Goal: Communication & Community: Answer question/provide support

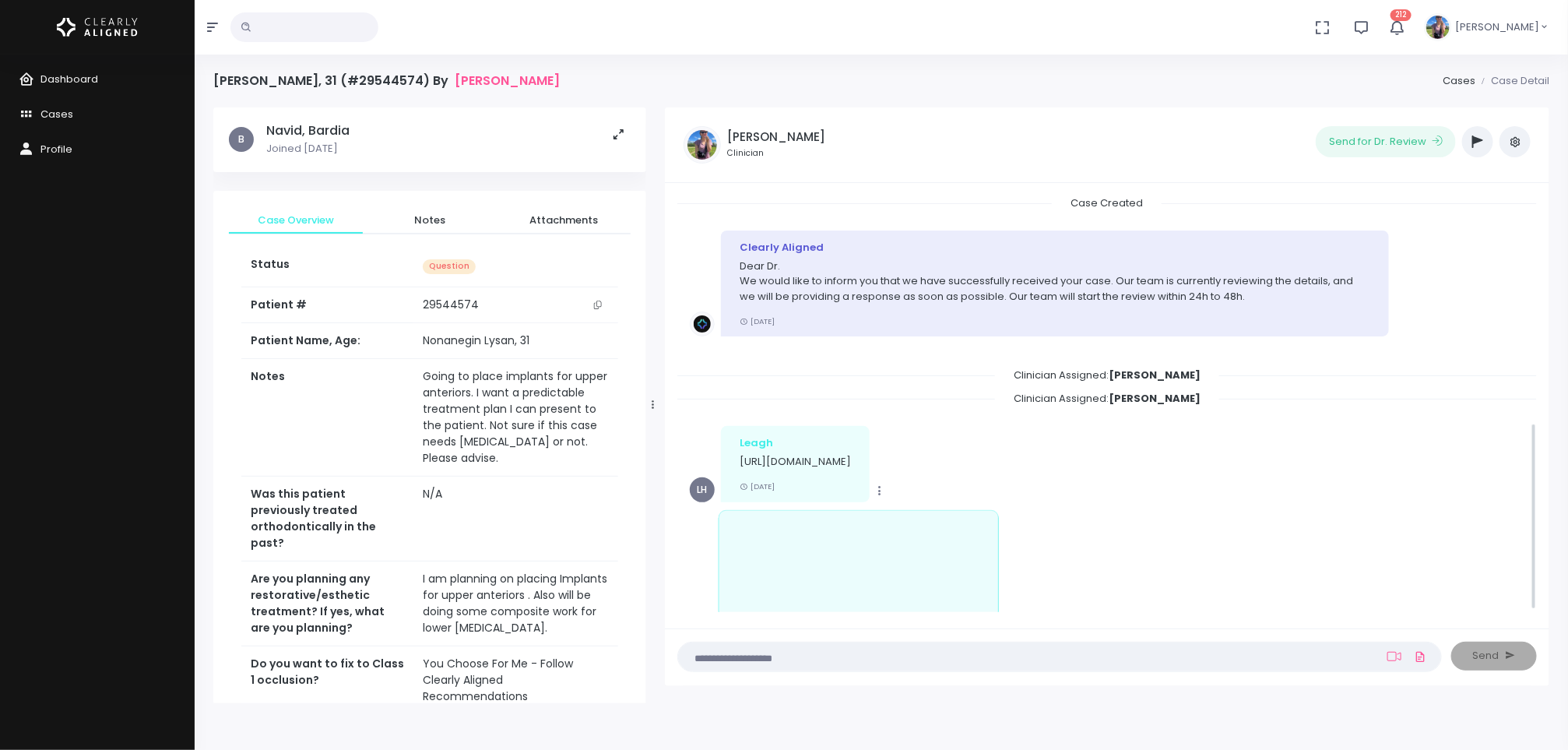
scroll to position [505, 0]
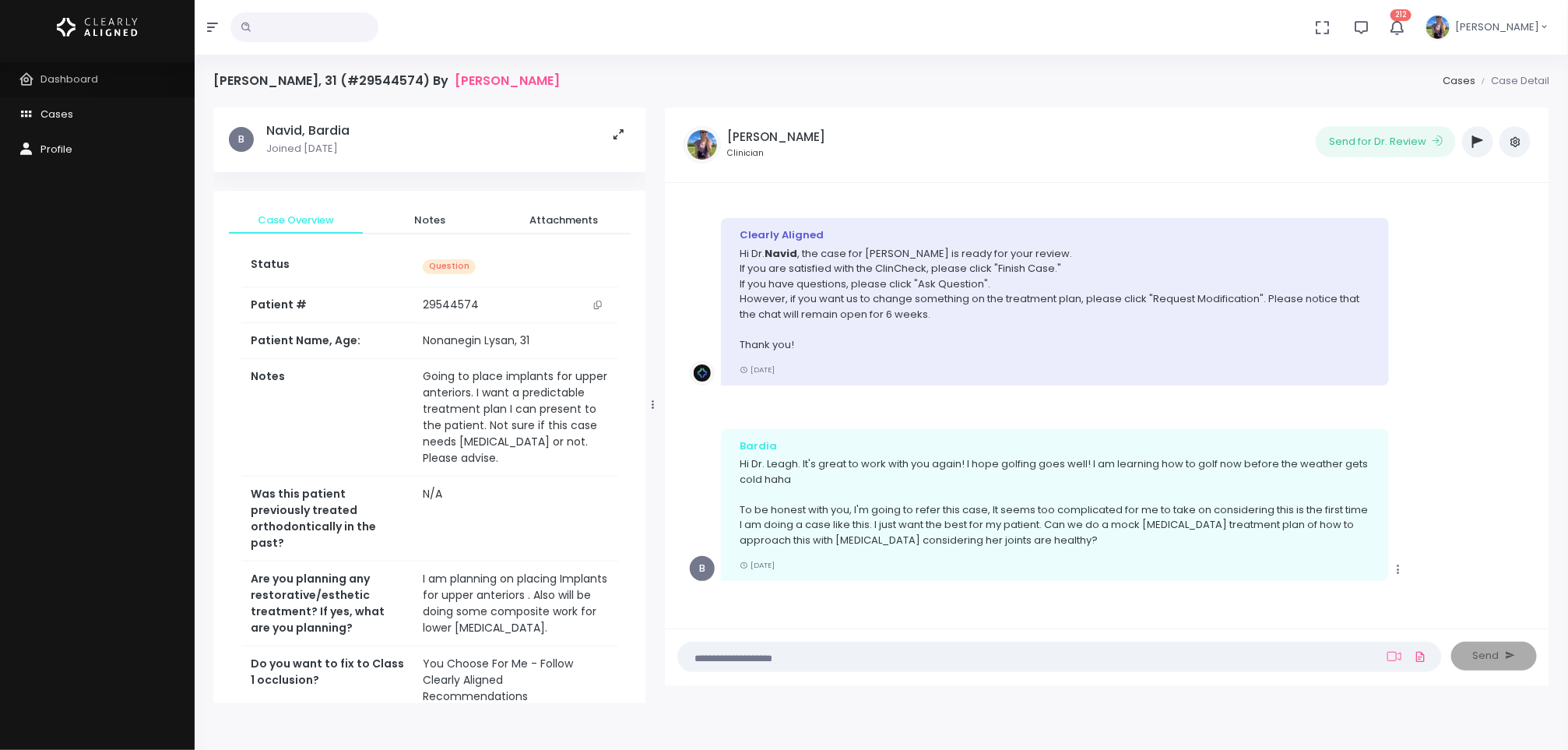
click at [44, 87] on link "Dashboard" at bounding box center [97, 79] width 195 height 35
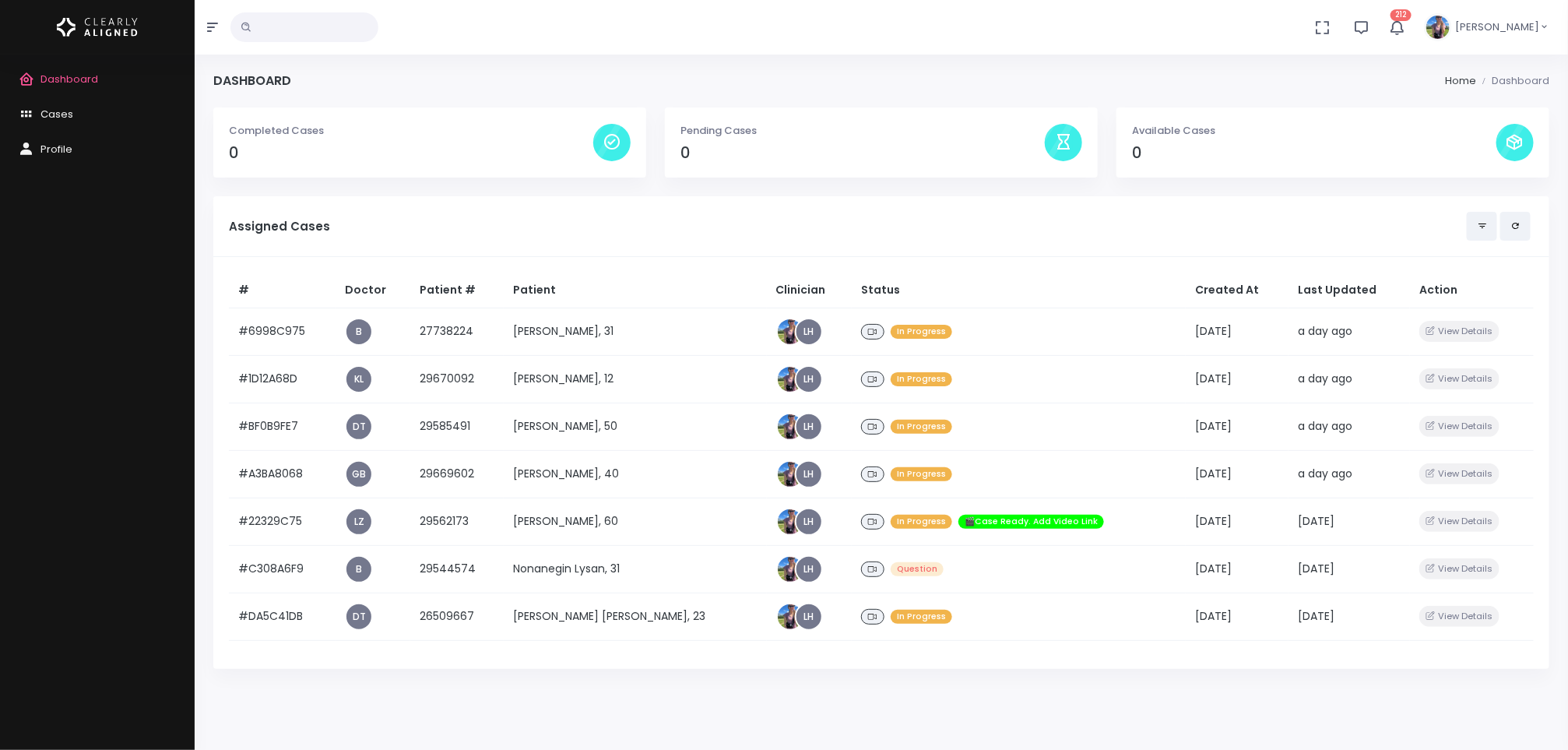
click at [5, 421] on div "Dashboard Cases Profile" at bounding box center [97, 402] width 195 height 696
click at [571, 428] on td "[PERSON_NAME], 50" at bounding box center [636, 426] width 263 height 48
click at [570, 472] on td "[PERSON_NAME], 40" at bounding box center [636, 474] width 263 height 48
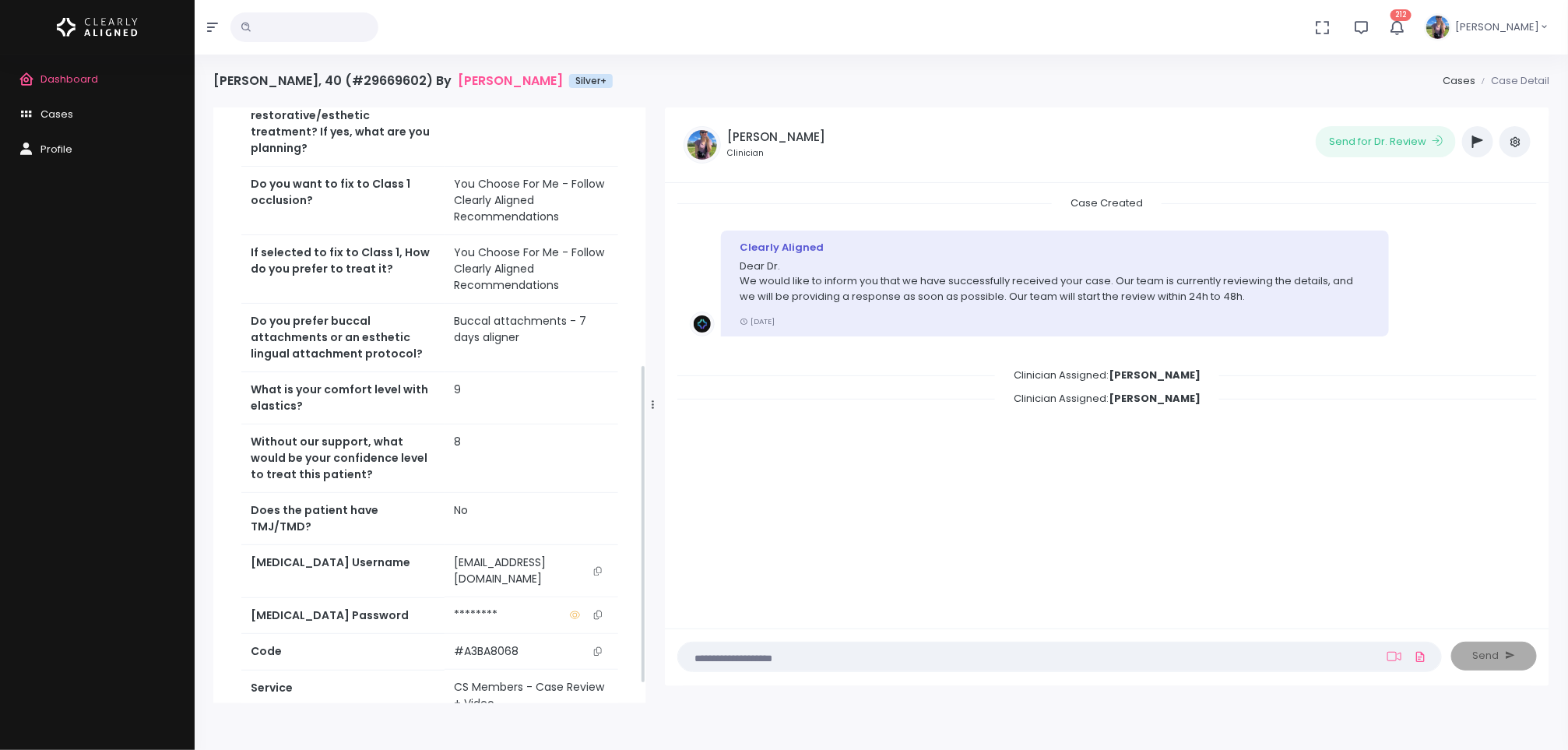
scroll to position [514, 0]
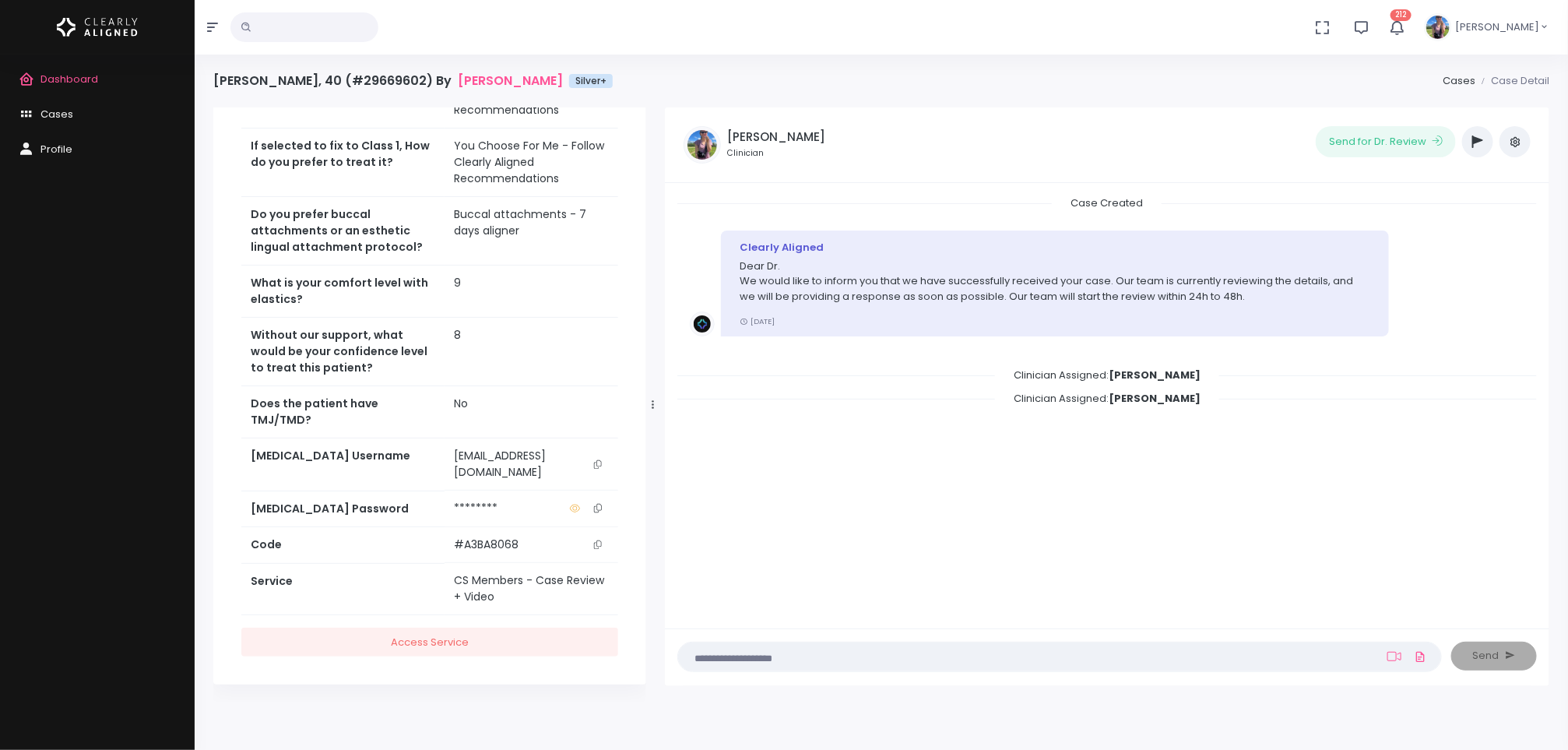
click at [594, 469] on icon "scrollable content" at bounding box center [598, 465] width 8 height 9
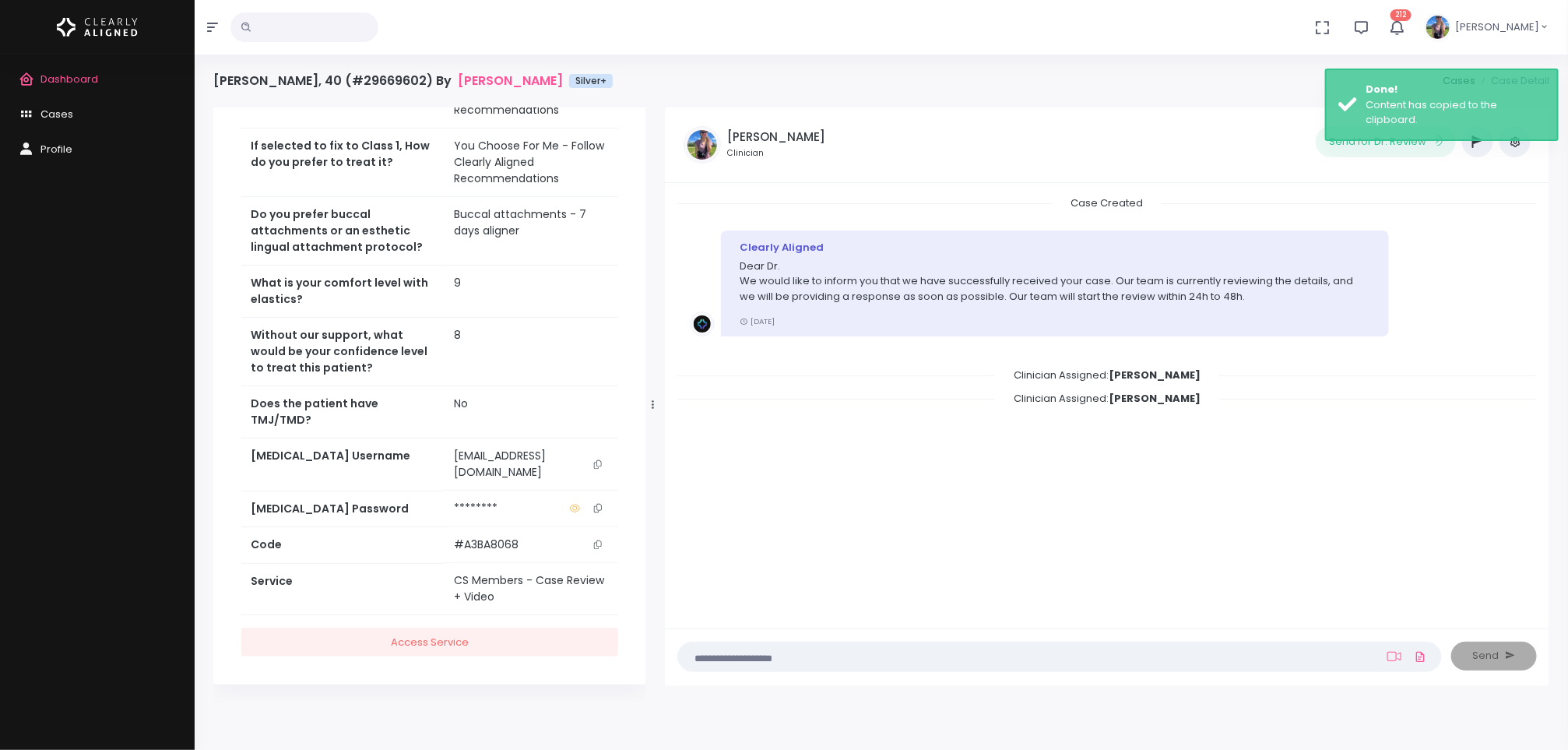
scroll to position [0, 0]
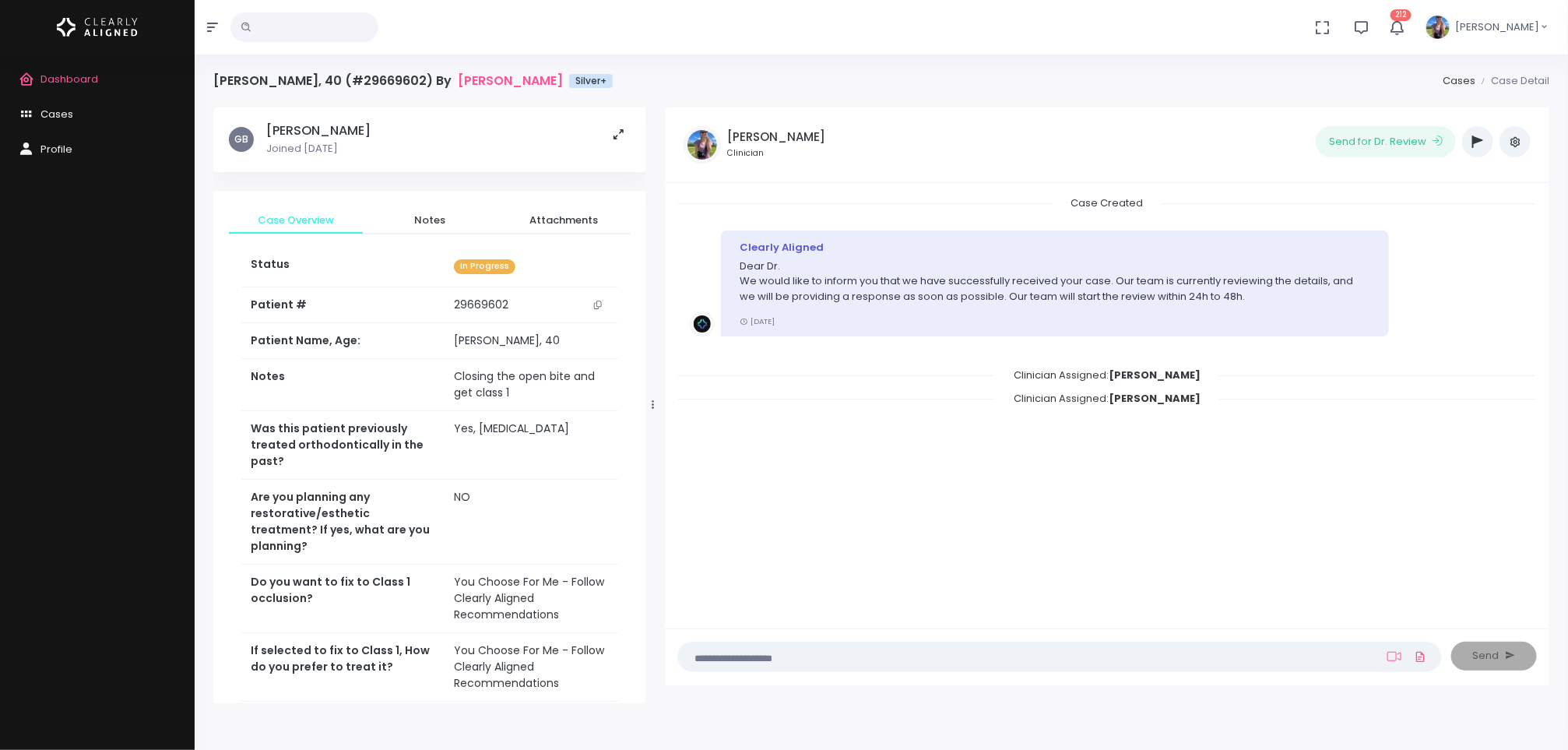
click at [864, 651] on textarea at bounding box center [1029, 656] width 683 height 17
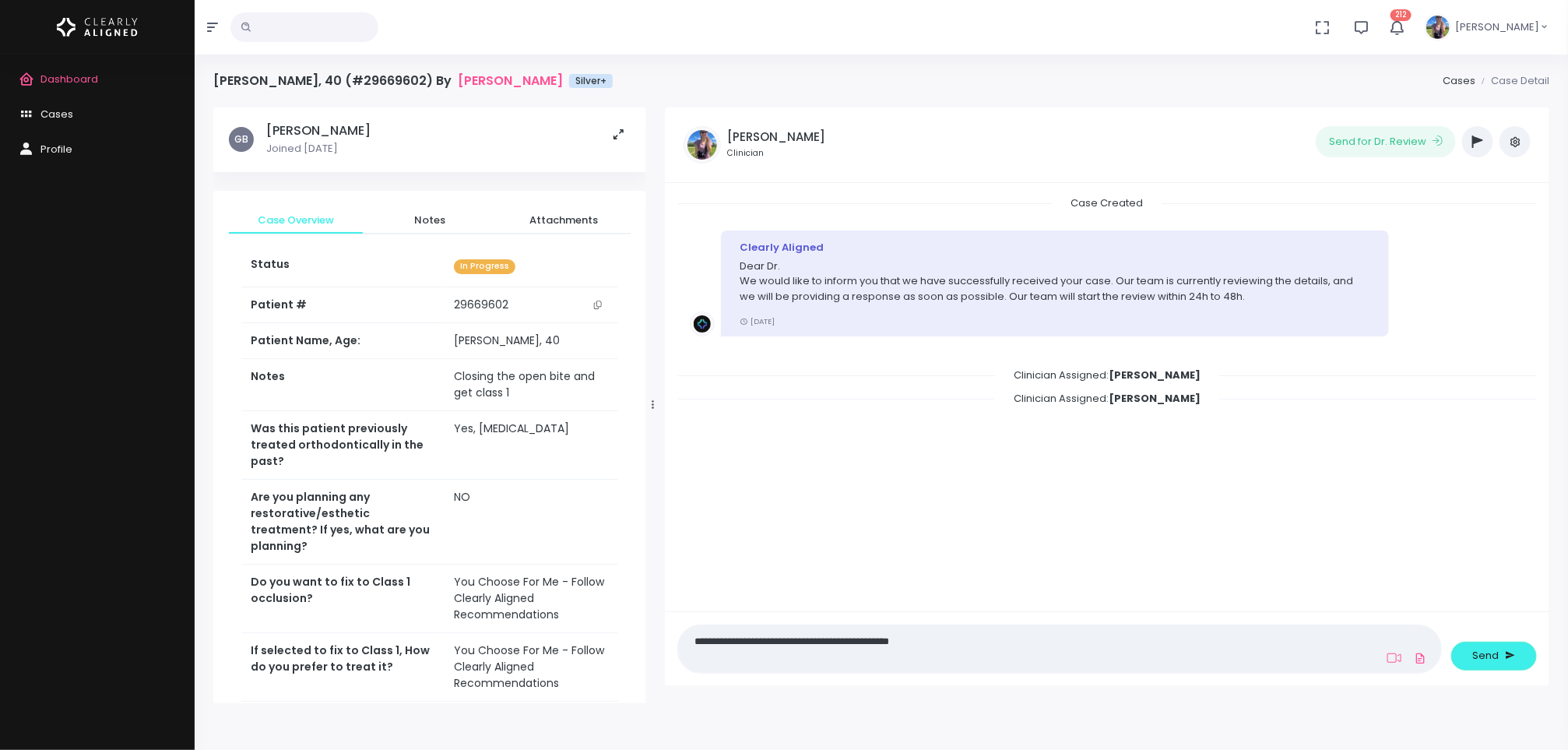
type textarea "**********"
click at [1489, 655] on span "Send" at bounding box center [1486, 655] width 27 height 15
